Goal: Task Accomplishment & Management: Complete application form

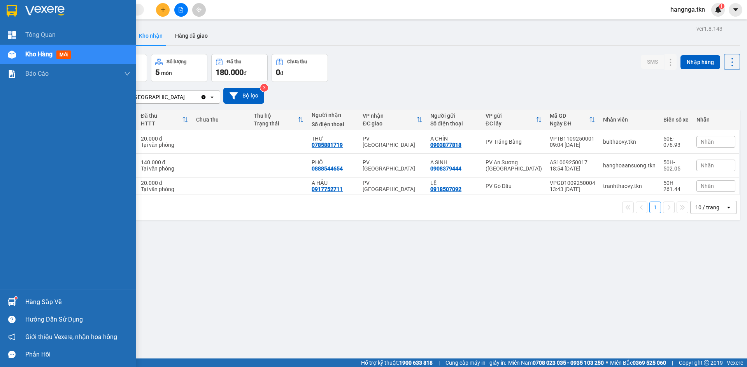
drag, startPoint x: 31, startPoint y: 303, endPoint x: 66, endPoint y: 293, distance: 35.5
click at [33, 303] on div "Hàng sắp về" at bounding box center [77, 303] width 105 height 12
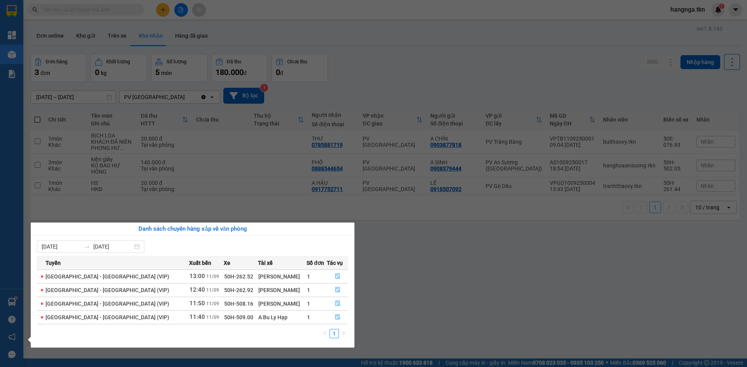
click at [425, 300] on section "Kết quả tìm kiếm ( 0 ) Bộ lọc No Data hangnga.tkn 1 Tổng Quan Kho hàng mới Báo …" at bounding box center [373, 183] width 747 height 367
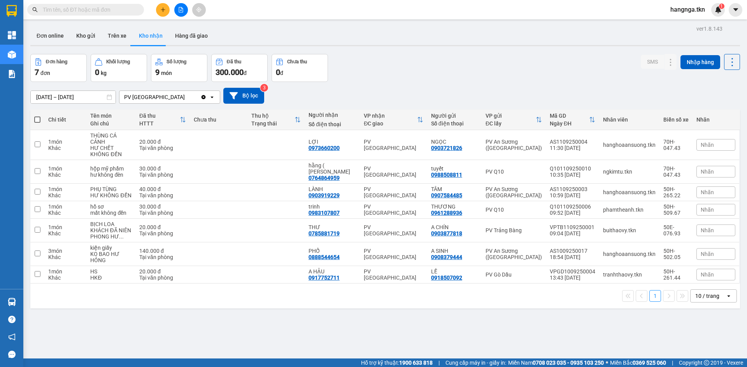
click at [40, 117] on span at bounding box center [37, 120] width 6 height 6
click at [37, 116] on input "checkbox" at bounding box center [37, 116] width 0 height 0
checkbox input "true"
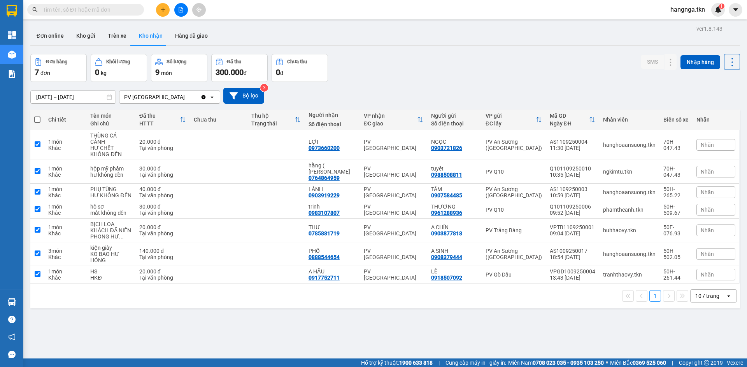
checkbox input "true"
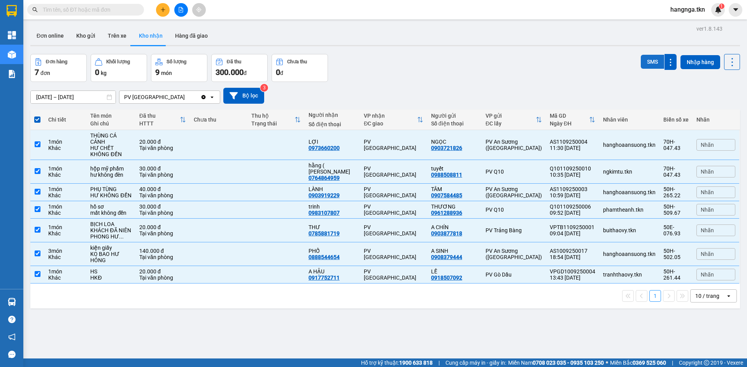
click at [641, 68] on button "SMS" at bounding box center [651, 62] width 23 height 14
click at [645, 62] on button "SMS" at bounding box center [651, 62] width 23 height 14
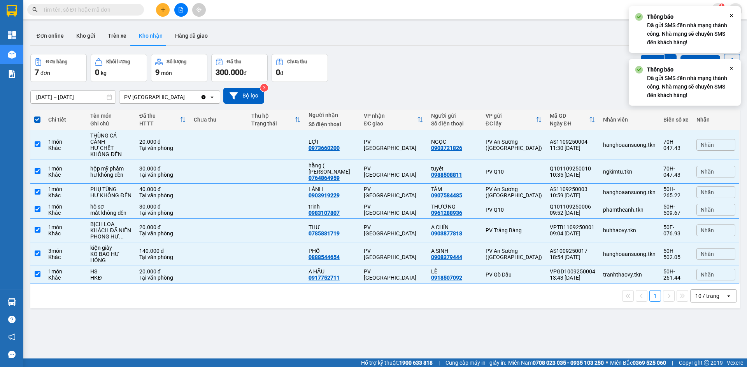
click at [492, 71] on div "Đơn hàng 7 đơn Khối lượng 0 kg Số lượng 9 món Đã thu 300.000 đ Chưa thu 0 đ SMS…" at bounding box center [384, 68] width 709 height 28
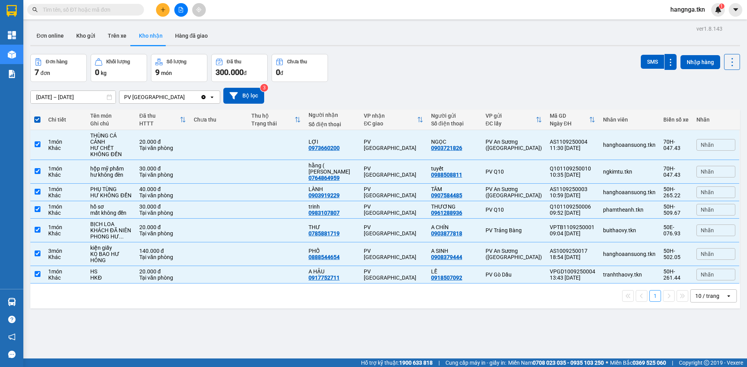
drag, startPoint x: 31, startPoint y: 119, endPoint x: 39, endPoint y: 122, distance: 8.5
click at [32, 119] on th at bounding box center [37, 120] width 14 height 21
click at [41, 122] on th at bounding box center [37, 120] width 14 height 21
drag, startPoint x: 32, startPoint y: 118, endPoint x: 37, endPoint y: 122, distance: 6.5
click at [36, 121] on th at bounding box center [37, 120] width 14 height 21
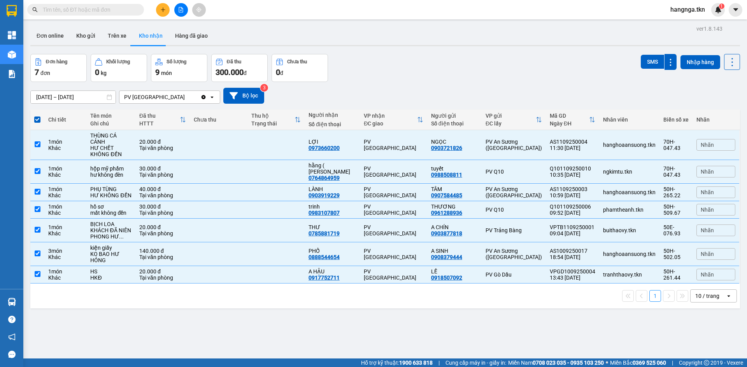
click at [38, 121] on span at bounding box center [37, 120] width 6 height 6
click at [37, 116] on input "checkbox" at bounding box center [37, 116] width 0 height 0
checkbox input "false"
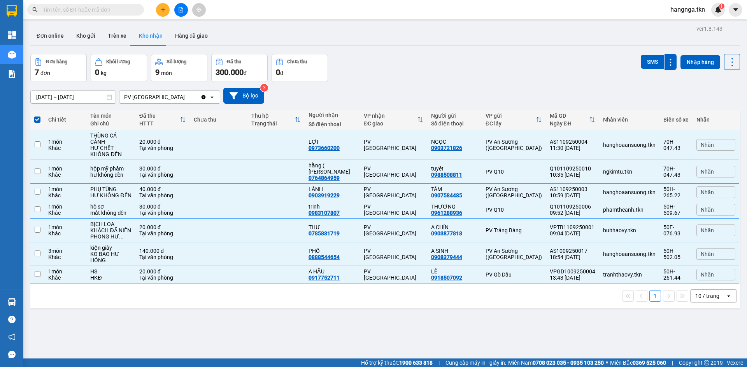
checkbox input "false"
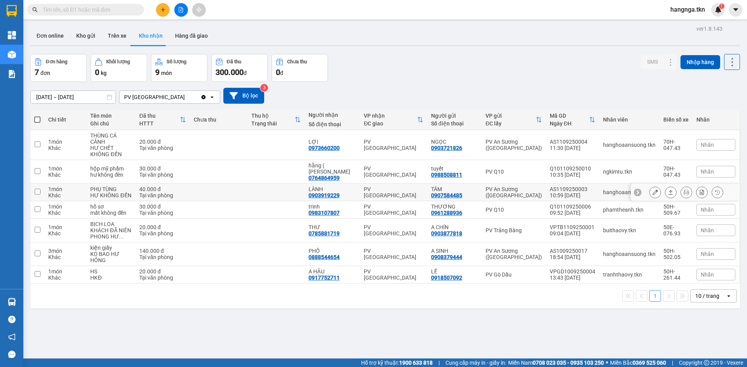
click at [338, 186] on div "LÀNH" at bounding box center [331, 189] width 47 height 6
checkbox input "true"
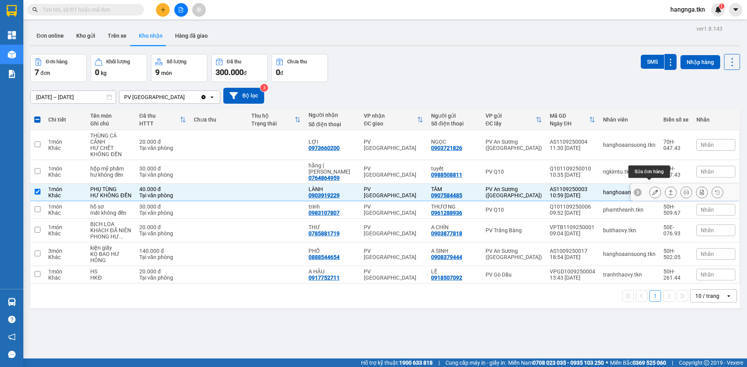
click at [653, 186] on button at bounding box center [654, 193] width 11 height 14
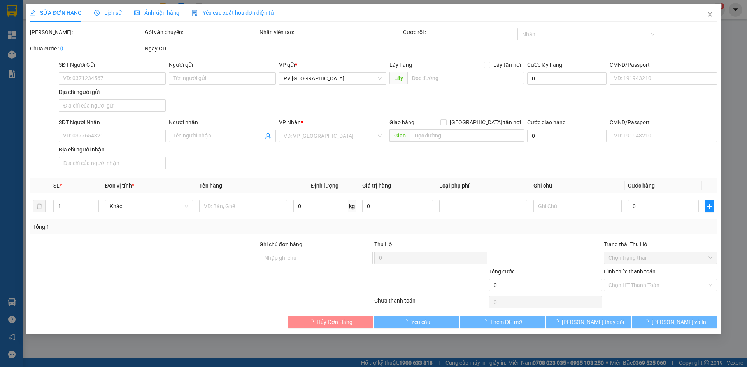
type input "0907584485"
type input "TÂM"
type input "0903919229"
type input "LÀNH"
type input "40.000"
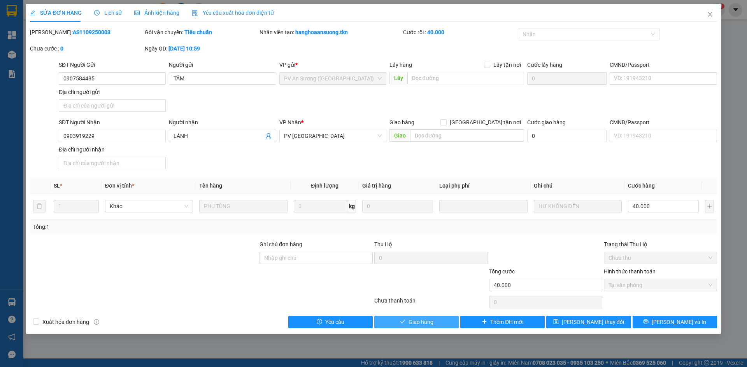
click at [413, 322] on span "Giao hàng" at bounding box center [420, 322] width 25 height 9
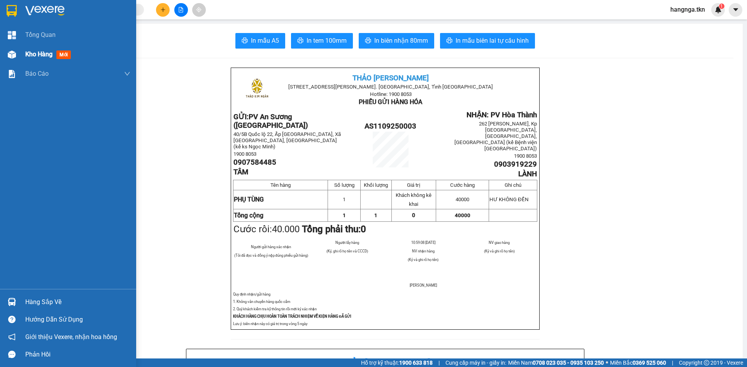
click at [27, 51] on span "Kho hàng" at bounding box center [38, 54] width 27 height 7
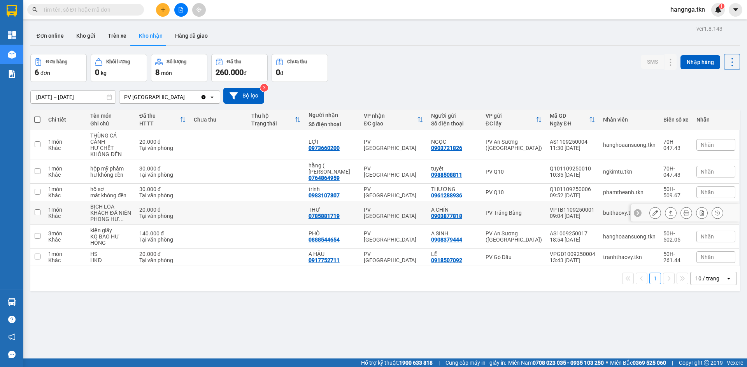
click at [390, 212] on td "PV [GEOGRAPHIC_DATA]" at bounding box center [393, 213] width 67 height 24
checkbox input "true"
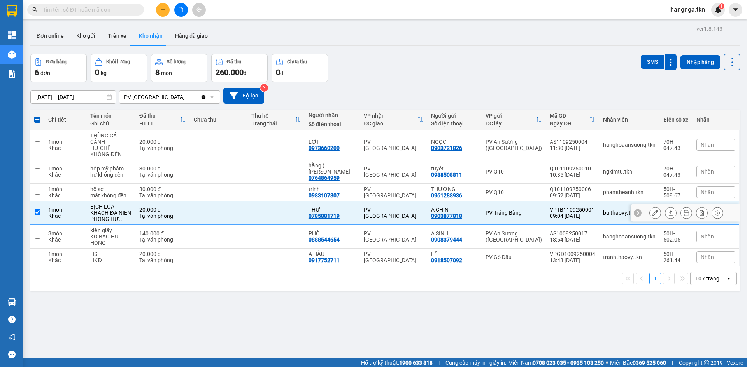
click at [652, 210] on icon at bounding box center [654, 212] width 5 height 5
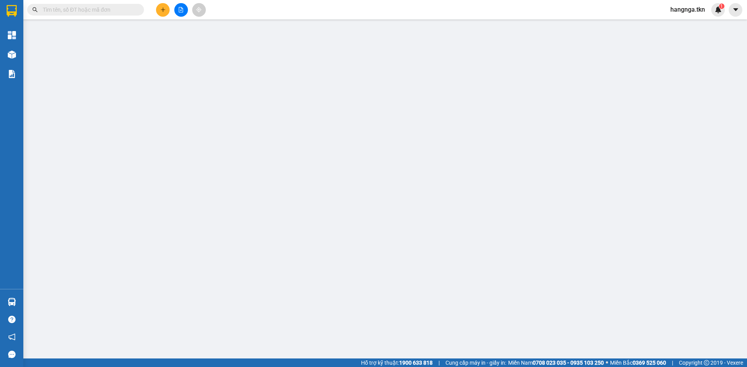
type input "0903877818"
type input "A CHÍN"
type input "0785881719"
type input "THƯ"
type input "20.000"
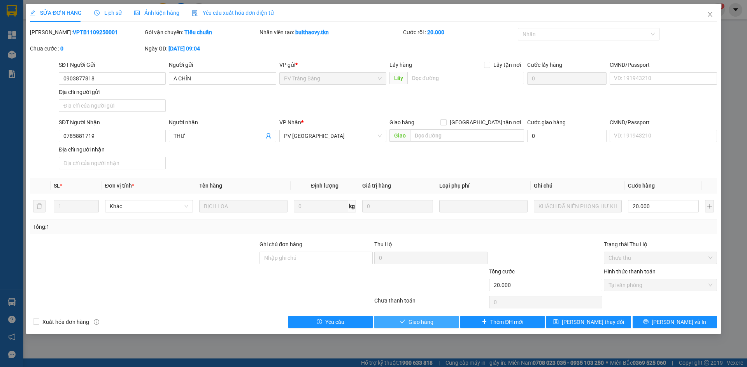
click at [431, 322] on span "Giao hàng" at bounding box center [420, 322] width 25 height 9
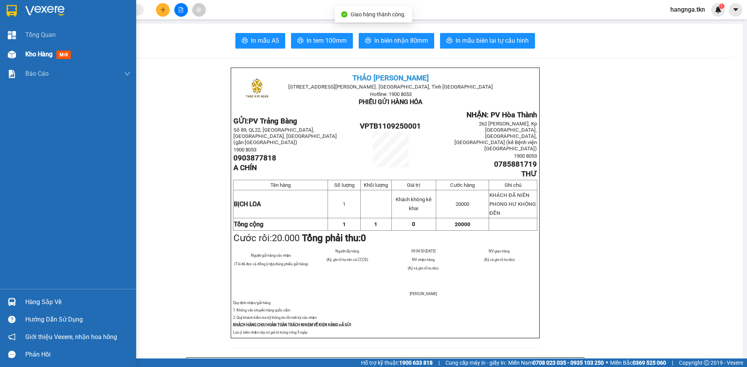
click at [40, 54] on span "Kho hàng" at bounding box center [38, 54] width 27 height 7
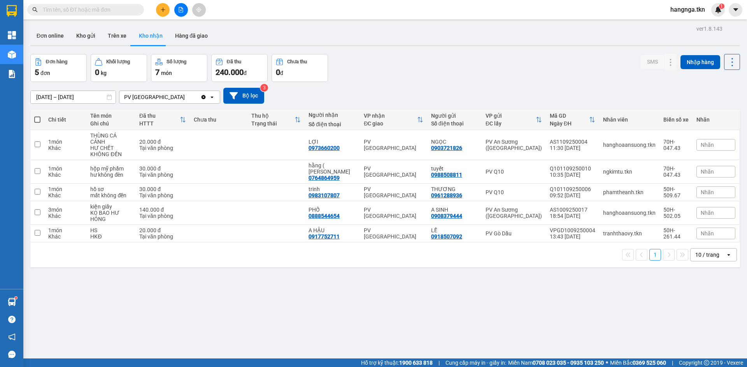
click at [159, 9] on button at bounding box center [163, 10] width 14 height 14
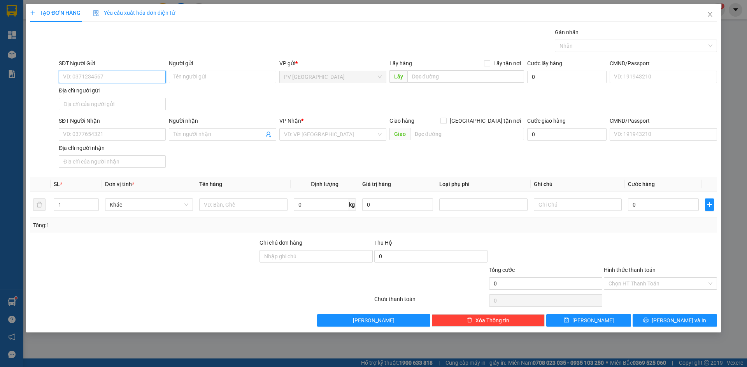
click at [82, 75] on input "SĐT Người Gửi" at bounding box center [112, 77] width 107 height 12
type input "0932934717"
click at [84, 93] on div "0932934717 - MY" at bounding box center [112, 92] width 98 height 9
type input "MY"
type input "0819262063"
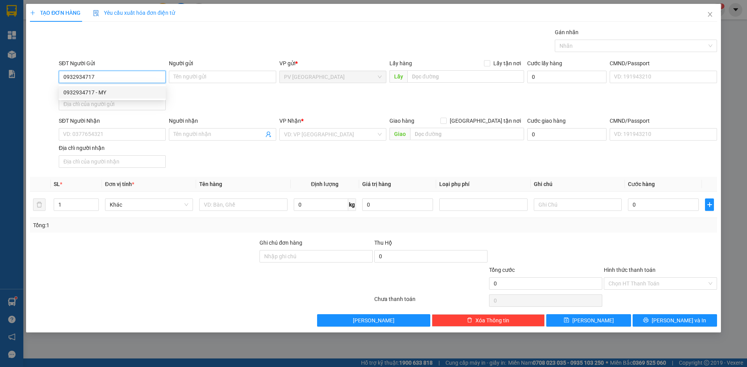
type input "KHÁNH SSI"
type input "80.000"
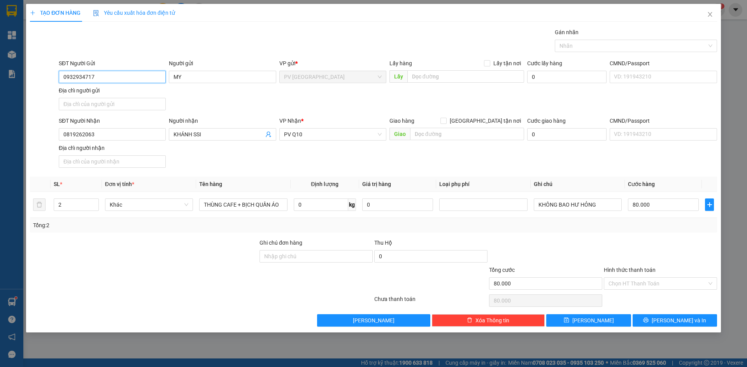
type input "0932934717"
click at [215, 160] on div "SĐT Người Nhận 0819262063 Người nhận KHÁNH SSI VP Nhận * PV Q10 Giao hàng Giao …" at bounding box center [387, 144] width 661 height 54
click at [199, 254] on div at bounding box center [143, 252] width 229 height 27
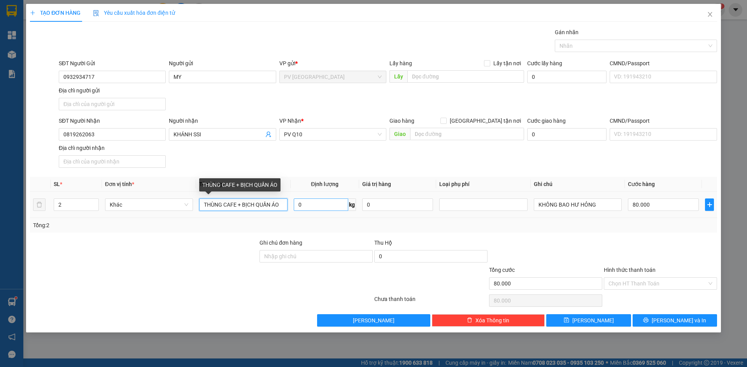
drag, startPoint x: 203, startPoint y: 207, endPoint x: 301, endPoint y: 203, distance: 98.1
click at [301, 203] on tr "2 Khác THÙNG CAFE + BỊCH QUẦN ÁO 0 kg 0 KHÔNG BAO HƯ HỎNG 80.000" at bounding box center [373, 205] width 687 height 26
type input "BỊCH CAFE"
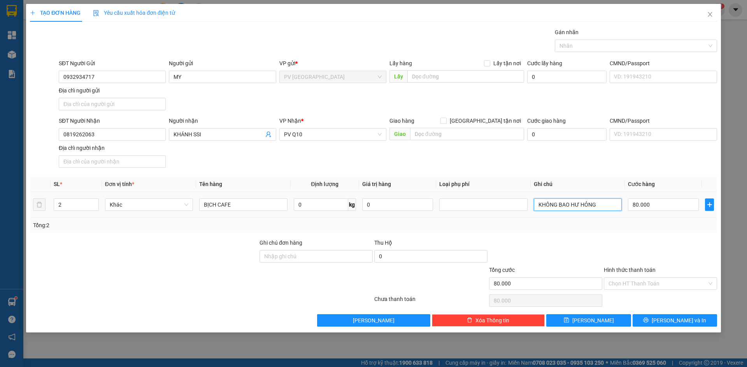
drag, startPoint x: 605, startPoint y: 204, endPoint x: 511, endPoint y: 213, distance: 95.0
click at [511, 213] on tr "2 Khác BỊCH CAFE 0 kg 0 KHÔNG BAO HƯ HỎNG 80.000" at bounding box center [373, 205] width 687 height 26
click at [563, 249] on div at bounding box center [545, 252] width 115 height 27
click at [658, 207] on input "80.000" at bounding box center [663, 205] width 71 height 12
type input "0"
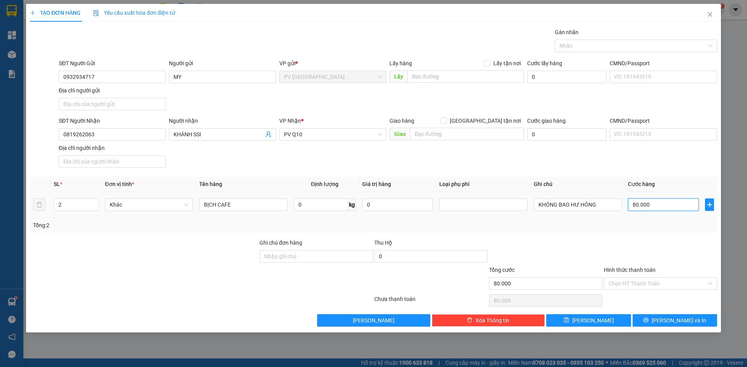
type input "0"
type input "3"
type input "03"
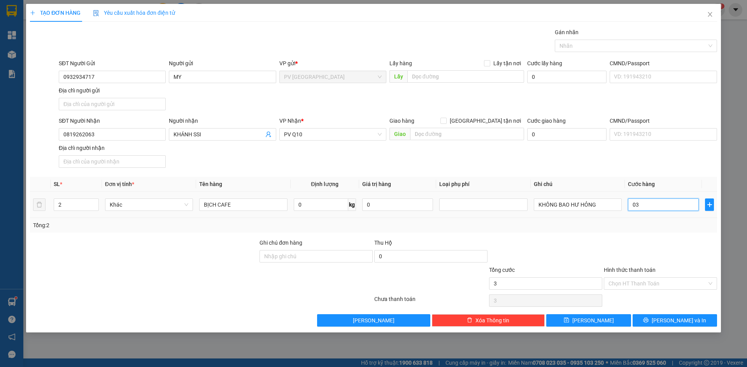
type input "30"
type input "030"
type input "300"
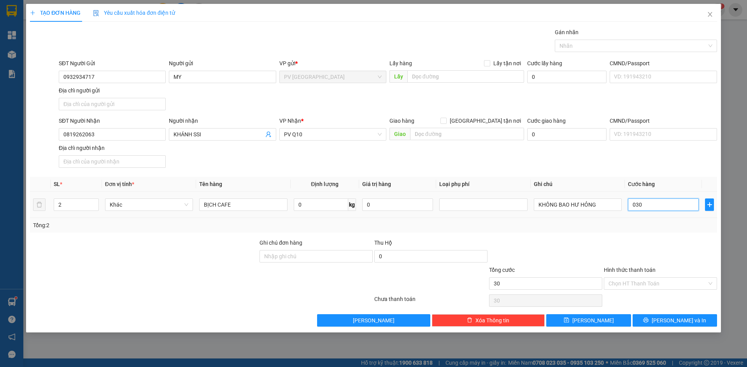
type input "0.300"
type input "3.000"
type input "03.000"
type input "30.000"
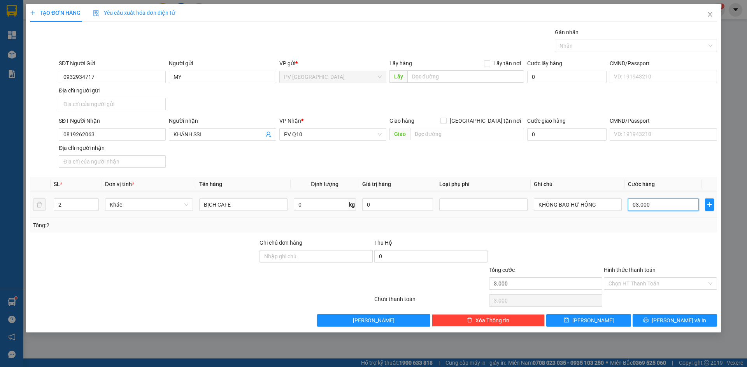
type input "30.000"
click at [655, 231] on div "Tổng: 2" at bounding box center [373, 225] width 687 height 15
click at [662, 284] on input "Hình thức thanh toán" at bounding box center [657, 284] width 98 height 12
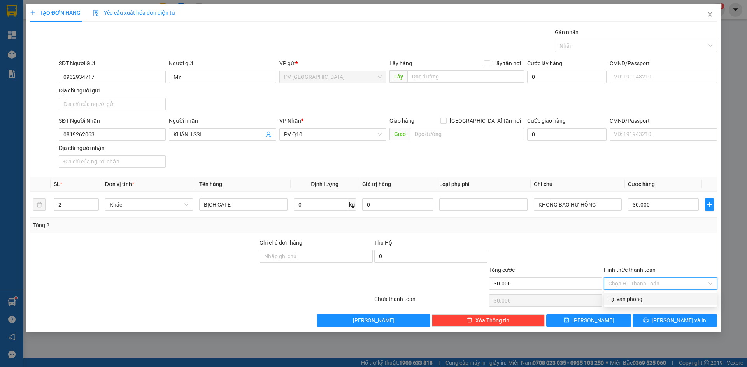
click at [658, 302] on div "Tại văn phòng" at bounding box center [660, 299] width 104 height 9
type input "0"
drag, startPoint x: 652, startPoint y: 248, endPoint x: 667, endPoint y: 300, distance: 53.9
click at [652, 251] on div at bounding box center [660, 252] width 115 height 27
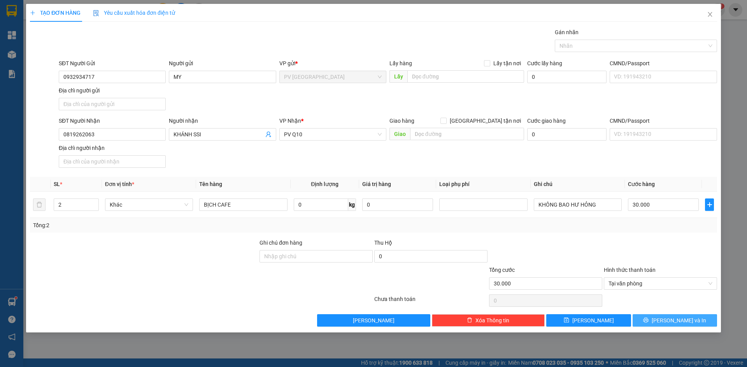
click at [671, 320] on span "[PERSON_NAME] và In" at bounding box center [678, 321] width 54 height 9
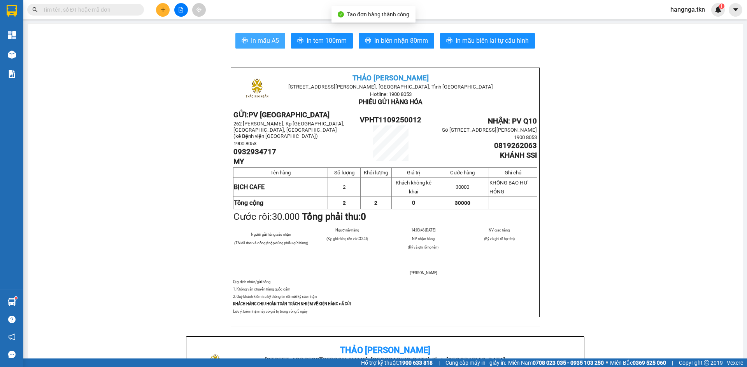
click at [251, 40] on span "In mẫu A5" at bounding box center [265, 41] width 28 height 10
click at [161, 7] on icon "plus" at bounding box center [162, 9] width 5 height 5
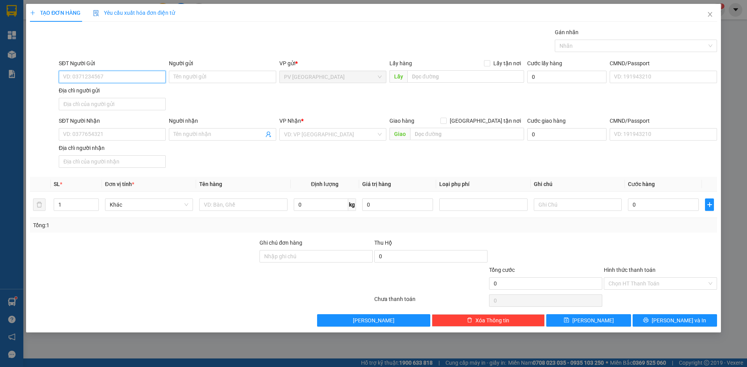
click at [110, 75] on input "SĐT Người Gửi" at bounding box center [112, 77] width 107 height 12
type input "0834707286"
click at [112, 96] on div "0834707286 - [PERSON_NAME]" at bounding box center [112, 92] width 98 height 9
type input "[PERSON_NAME]"
type input "0332838863"
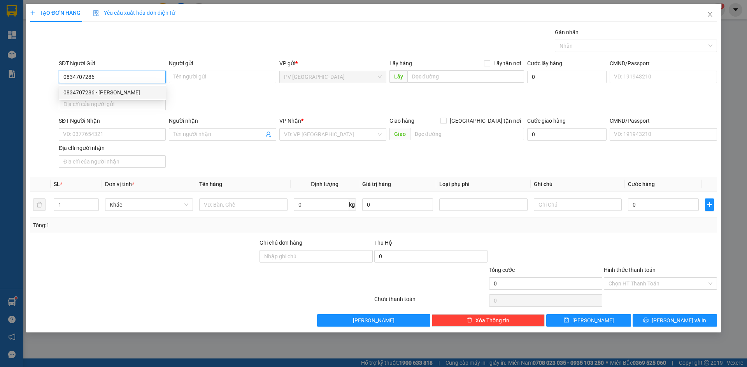
type input "TRUNG"
type input "80.000"
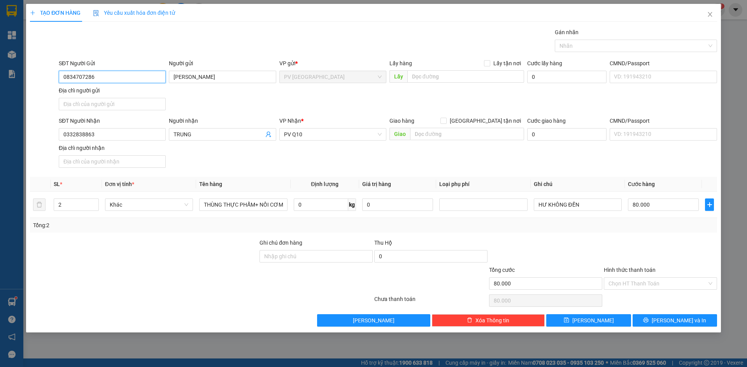
type input "0834707286"
click at [192, 168] on div "SĐT Người Nhận 0332838863 Người nhận TRUNG VP Nhận * PV Q10 Giao hàng Giao tận …" at bounding box center [387, 144] width 661 height 54
drag, startPoint x: 220, startPoint y: 238, endPoint x: 218, endPoint y: 227, distance: 10.8
click at [220, 236] on div "Transit Pickup Surcharge Ids Transit Deliver Surcharge Ids Transit Deliver Surc…" at bounding box center [373, 177] width 687 height 299
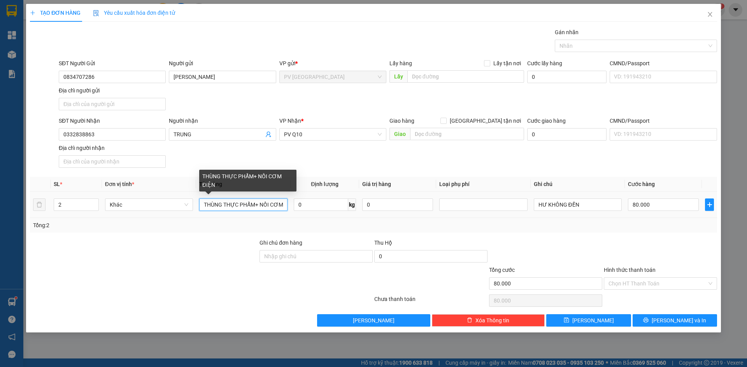
scroll to position [0, 14]
drag, startPoint x: 205, startPoint y: 206, endPoint x: 323, endPoint y: 215, distance: 118.9
click at [323, 215] on tr "2 Khác THÙNG THỰC PHẨM+ NỒI CƠM ĐIỆN 0 kg 0 HƯ KHÔNG ĐỀN 80.000" at bounding box center [373, 205] width 687 height 26
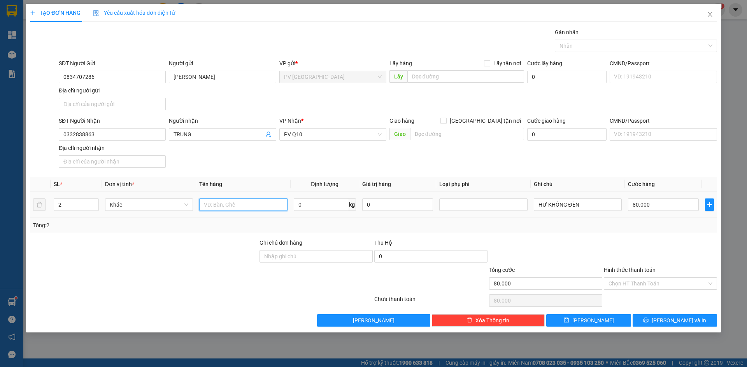
scroll to position [0, 0]
type input "THÙNG THỰC PHẪM"
drag, startPoint x: 216, startPoint y: 266, endPoint x: 225, endPoint y: 265, distance: 9.0
click at [221, 265] on form "Ghi chú đơn hàng Thu Hộ 0 Tổng cước 80.000 Hình thức thanh toán Chọn HT Thanh T…" at bounding box center [373, 266] width 687 height 54
drag, startPoint x: 631, startPoint y: 235, endPoint x: 656, endPoint y: 212, distance: 33.9
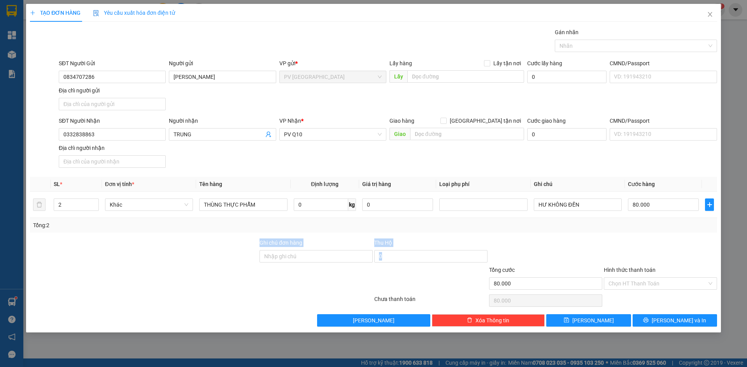
click at [632, 234] on div "Transit Pickup Surcharge Ids Transit Deliver Surcharge Ids Transit Deliver Surc…" at bounding box center [373, 177] width 687 height 299
click at [660, 205] on input "80.000" at bounding box center [663, 205] width 71 height 12
type input "0"
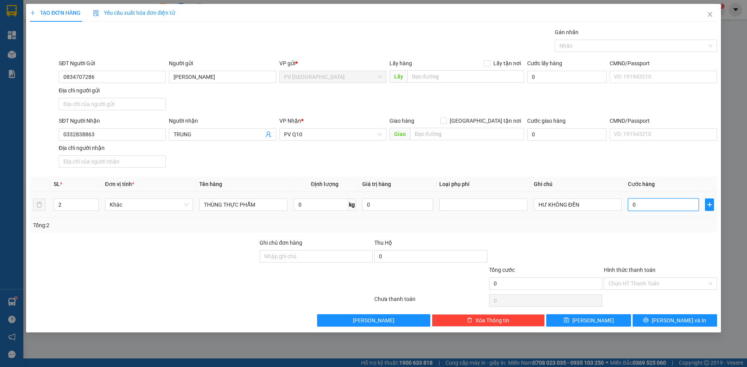
type input "4"
type input "04"
type input "40"
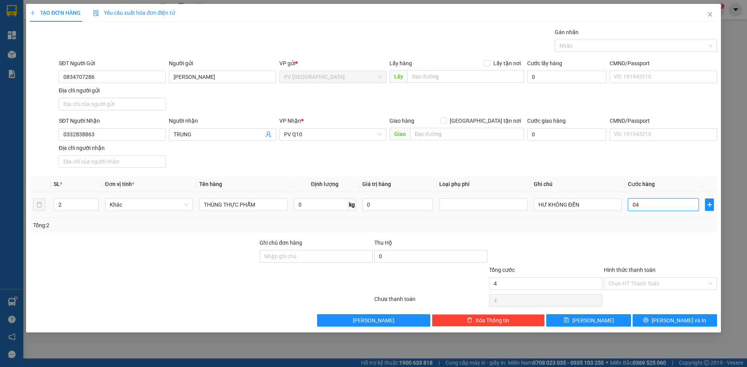
type input "040"
type input "400"
type input "0.400"
type input "4.000"
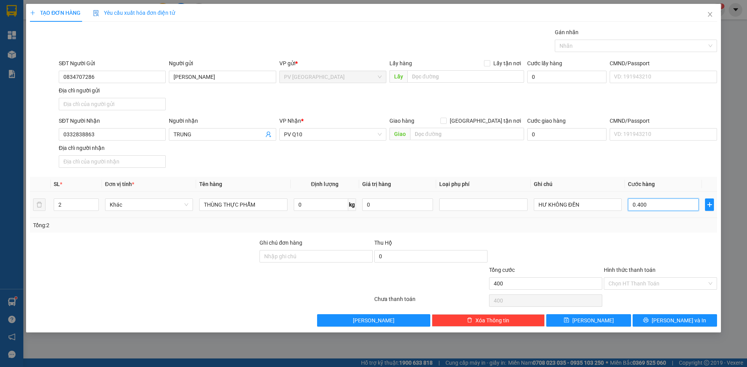
type input "4.000"
type input "04.000"
type input "40.000"
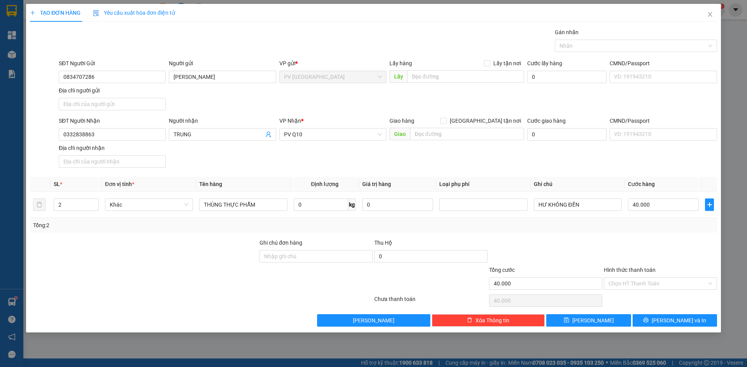
drag, startPoint x: 654, startPoint y: 223, endPoint x: 654, endPoint y: 228, distance: 5.1
click at [654, 224] on div "Tổng: 2" at bounding box center [373, 225] width 681 height 9
click at [657, 281] on input "Hình thức thanh toán" at bounding box center [657, 284] width 98 height 12
click at [657, 298] on div "Tại văn phòng" at bounding box center [660, 299] width 104 height 9
type input "0"
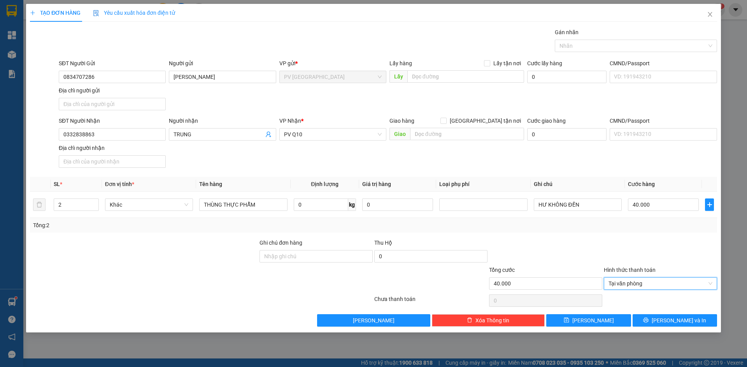
click at [658, 255] on div at bounding box center [660, 252] width 115 height 27
click at [667, 319] on button "[PERSON_NAME] và In" at bounding box center [674, 321] width 84 height 12
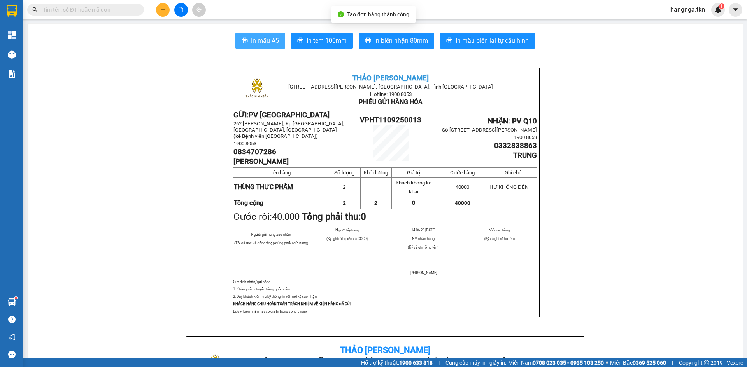
click at [264, 39] on span "In mẫu A5" at bounding box center [265, 41] width 28 height 10
drag, startPoint x: 253, startPoint y: 42, endPoint x: 255, endPoint y: 35, distance: 7.1
click at [254, 41] on span "In mẫu A5" at bounding box center [265, 41] width 28 height 10
click at [264, 36] on span "In mẫu A5" at bounding box center [265, 41] width 28 height 10
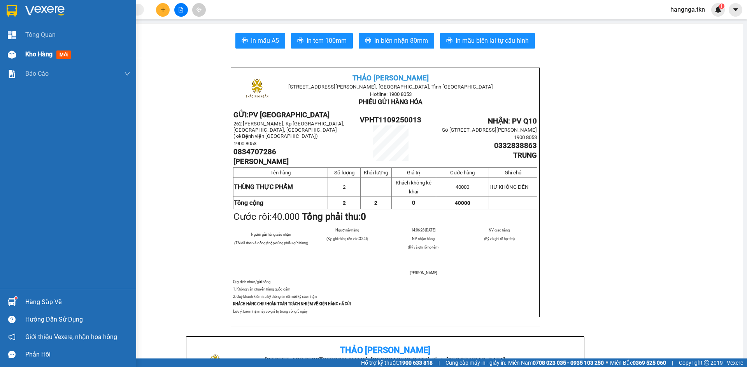
drag, startPoint x: 17, startPoint y: 54, endPoint x: 26, endPoint y: 56, distance: 9.0
click at [18, 54] on div at bounding box center [12, 55] width 14 height 14
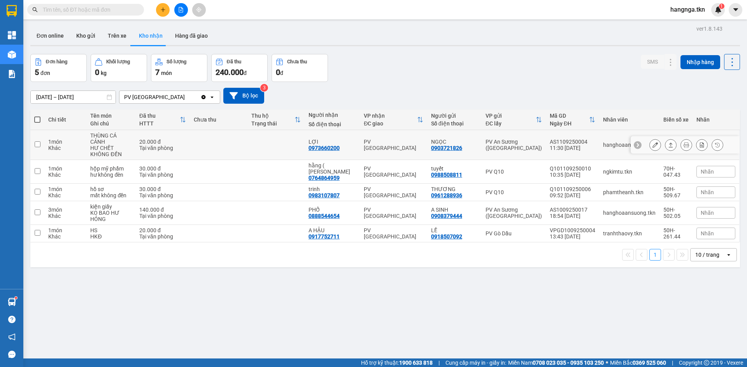
click at [219, 133] on td at bounding box center [218, 145] width 57 height 30
checkbox input "true"
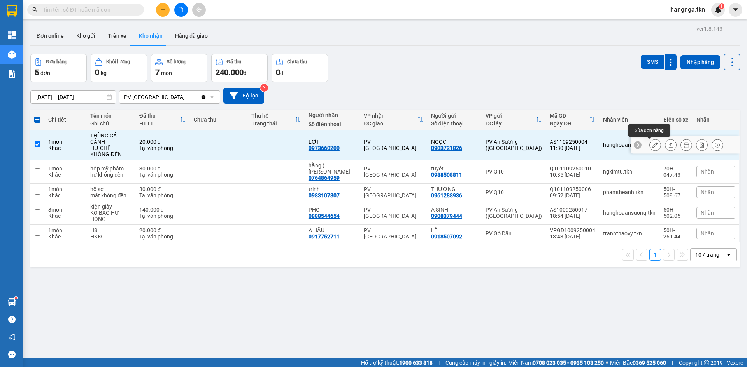
click at [652, 147] on icon at bounding box center [654, 144] width 5 height 5
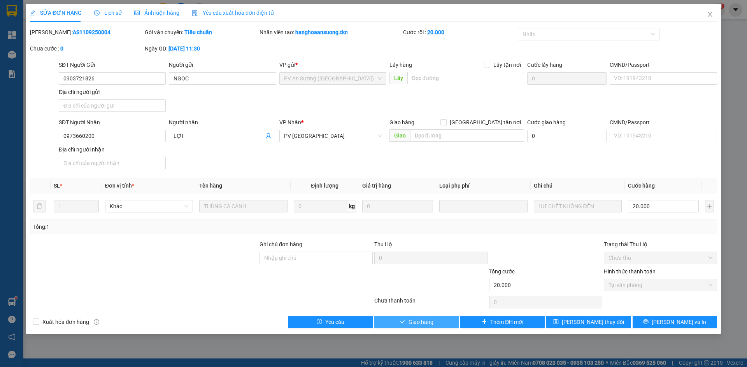
click at [441, 322] on button "Giao hàng" at bounding box center [416, 322] width 84 height 12
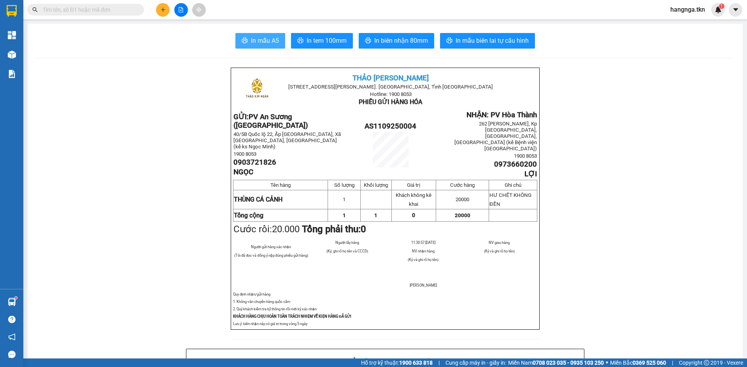
click at [268, 45] on span "In mẫu A5" at bounding box center [265, 41] width 28 height 10
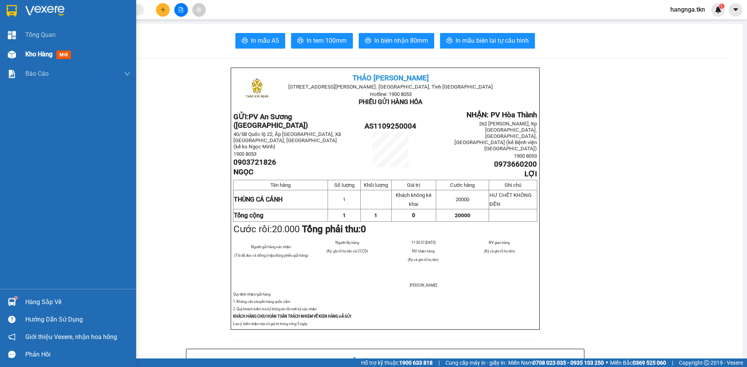
click at [21, 53] on div "Kho hàng mới" at bounding box center [68, 54] width 136 height 19
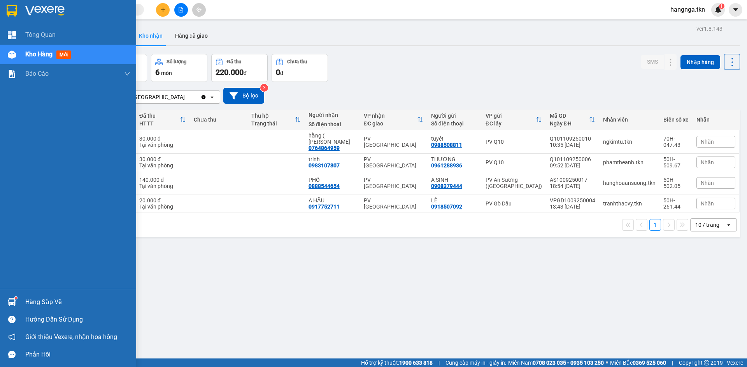
click at [20, 306] on div "Hàng sắp về" at bounding box center [68, 302] width 136 height 17
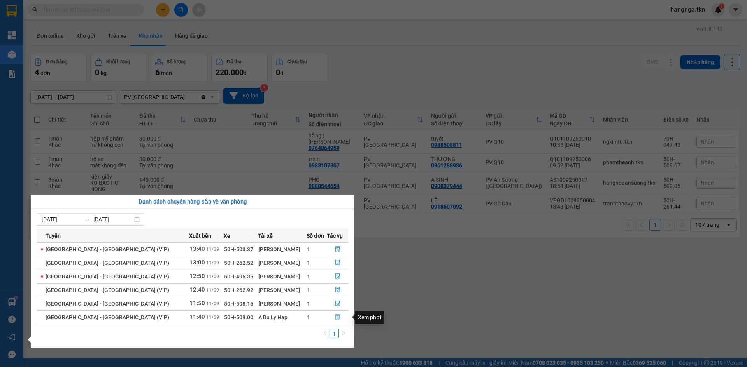
click at [335, 316] on icon "file-done" at bounding box center [337, 317] width 5 height 5
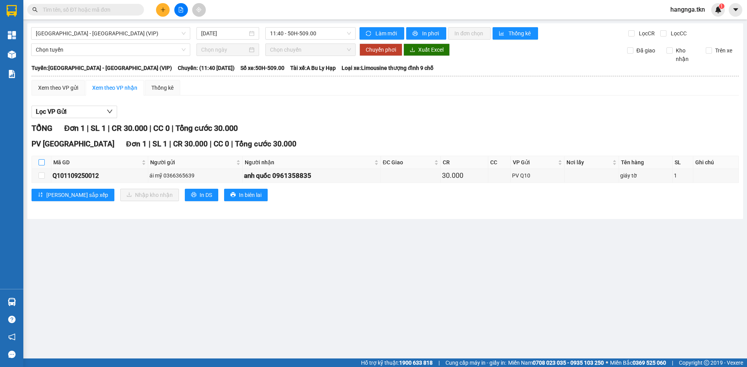
click at [41, 159] on label at bounding box center [41, 162] width 6 height 9
click at [41, 159] on input "checkbox" at bounding box center [41, 162] width 6 height 6
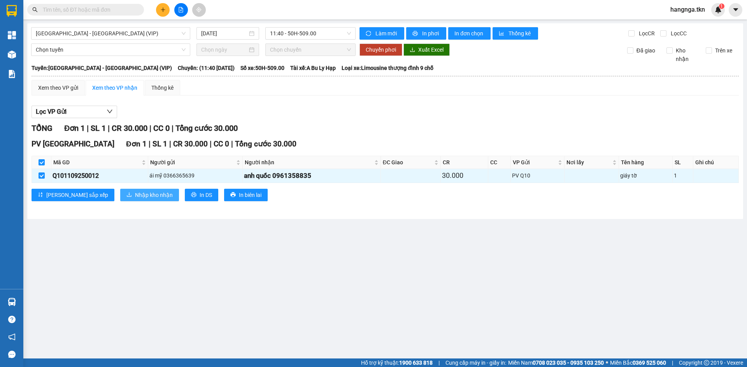
click at [135, 197] on span "Nhập kho nhận" at bounding box center [154, 195] width 38 height 9
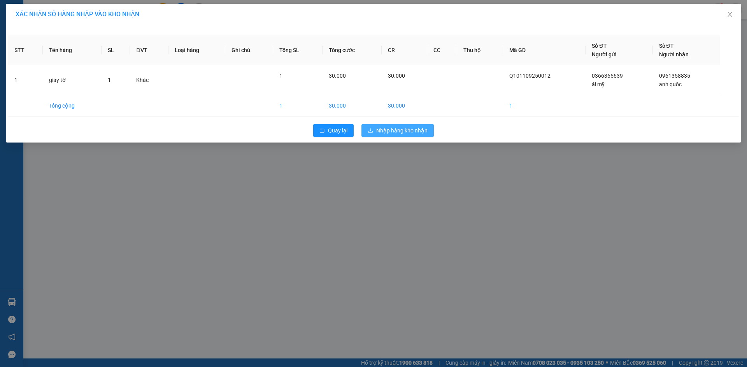
click at [384, 128] on span "Nhập hàng kho nhận" at bounding box center [401, 130] width 51 height 9
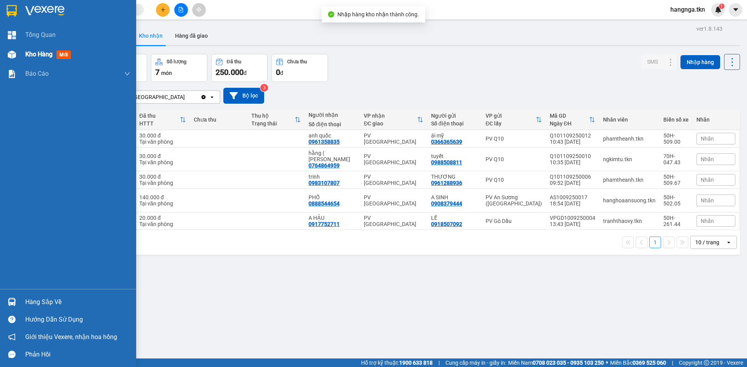
click at [34, 56] on span "Kho hàng" at bounding box center [38, 54] width 27 height 7
